Goal: Task Accomplishment & Management: Manage account settings

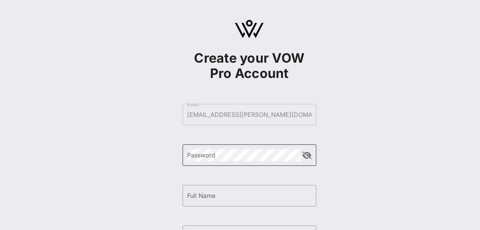
click at [263, 163] on div "Password" at bounding box center [244, 154] width 114 height 21
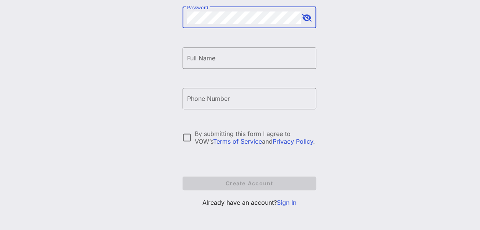
scroll to position [140, 0]
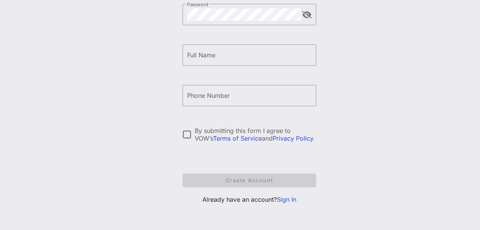
click at [291, 199] on link "Sign In" at bounding box center [286, 199] width 19 height 8
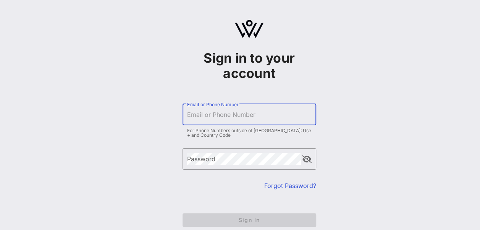
click at [237, 117] on input "Email or Phone Number" at bounding box center [249, 114] width 124 height 12
type input "[EMAIL_ADDRESS][PERSON_NAME][DOMAIN_NAME]"
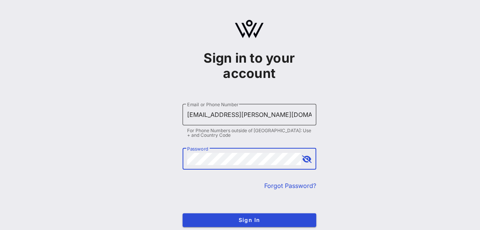
click at [182, 213] on button "Sign In" at bounding box center [249, 220] width 134 height 14
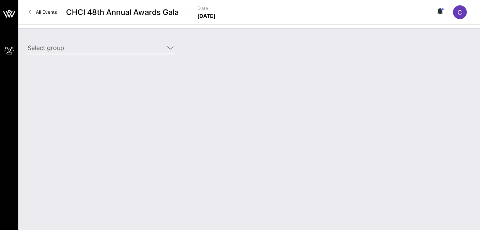
type input "Constellation Brands (Constellation Brands) [[PERSON_NAME], [PERSON_NAME][EMAIL…"
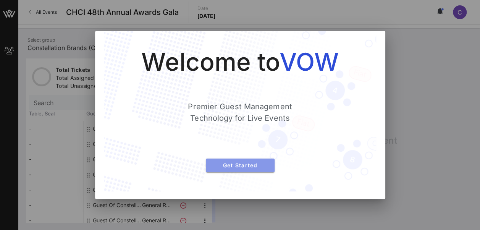
click at [225, 162] on span "Get Started" at bounding box center [240, 165] width 56 height 6
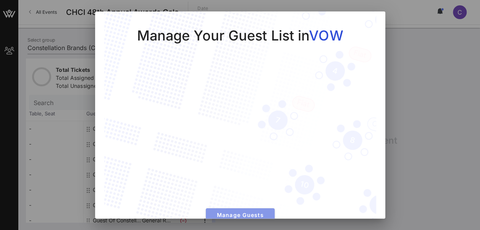
click at [263, 214] on span "Manage Guests" at bounding box center [240, 214] width 56 height 6
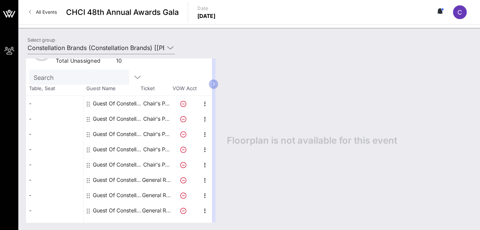
scroll to position [51, 0]
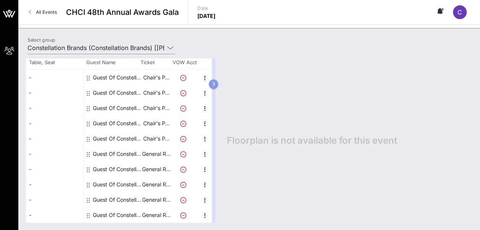
click at [215, 84] on icon "button" at bounding box center [213, 84] width 3 height 5
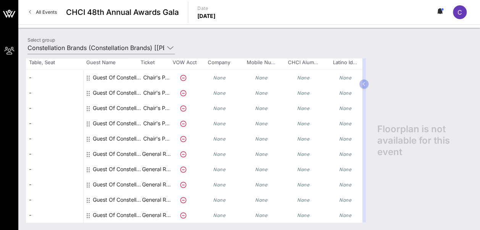
click at [39, 76] on div "-" at bounding box center [54, 77] width 57 height 15
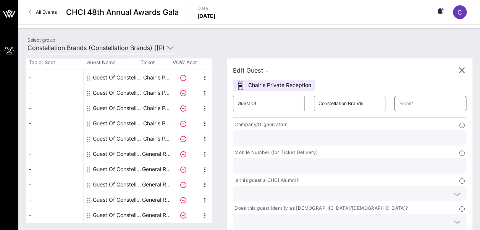
click at [399, 103] on input "text" at bounding box center [430, 103] width 63 height 12
click at [268, 138] on input "text" at bounding box center [349, 138] width 224 height 10
type input "Constellation Brands"
type input "[EMAIL_ADDRESS][PERSON_NAME][DOMAIN_NAME]"
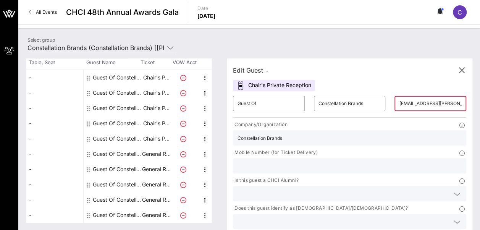
type input "8722963388"
drag, startPoint x: 362, startPoint y: 143, endPoint x: 317, endPoint y: 140, distance: 45.1
click at [317, 140] on div "Company/Organization Constellation Brands Mobile Number (for Ticket Delivery) 8…" at bounding box center [349, 176] width 242 height 114
drag, startPoint x: 371, startPoint y: 79, endPoint x: 373, endPoint y: 58, distance: 20.7
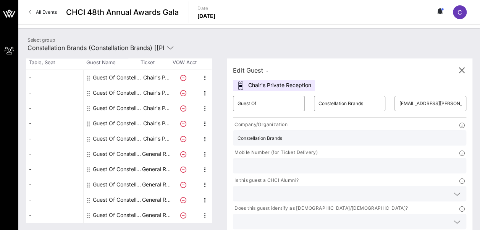
click at [373, 58] on div "Total Tickets 10 Total Assigned 0 Total Unassigned 10 Need Help? Search Table, …" at bounding box center [248, 140] width 461 height 179
click at [399, 106] on input "[EMAIL_ADDRESS][PERSON_NAME][DOMAIN_NAME]" at bounding box center [430, 103] width 63 height 12
drag, startPoint x: 361, startPoint y: 105, endPoint x: 403, endPoint y: 103, distance: 41.2
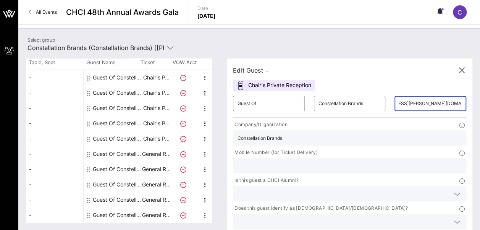
click at [403, 103] on div "​ [EMAIL_ADDRESS][PERSON_NAME][DOMAIN_NAME]" at bounding box center [430, 103] width 72 height 15
paste input "[PERSON_NAME].guillaumin"
drag, startPoint x: 383, startPoint y: 104, endPoint x: 326, endPoint y: 115, distance: 58.0
click at [326, 115] on div "​ Guest Of ​ Constellation Brands ​ [PERSON_NAME][EMAIL_ADDRESS][DOMAIN_NAME]" at bounding box center [349, 103] width 242 height 24
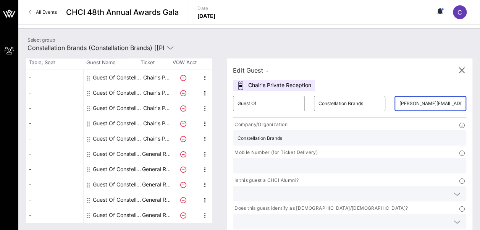
type input "[PERSON_NAME][EMAIL_ADDRESS][DOMAIN_NAME]"
click at [369, 76] on div "Edit Guest -" at bounding box center [349, 69] width 233 height 11
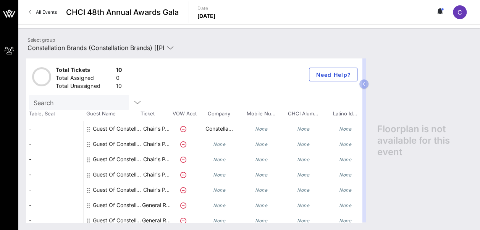
click at [59, 129] on div "-" at bounding box center [54, 128] width 57 height 15
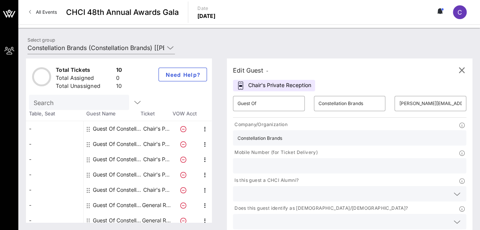
click at [61, 130] on div "-" at bounding box center [54, 128] width 57 height 15
click at [152, 44] on input "Constellation Brands (Constellation Brands) [[PERSON_NAME], [PERSON_NAME][EMAIL…" at bounding box center [95, 48] width 137 height 12
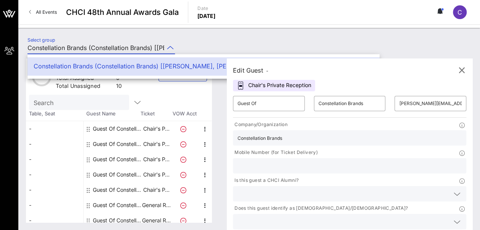
click at [340, 83] on div "Edit Guest - Chair's Private Reception ​ Guest Of ​ Constellation Brands ​ [PER…" at bounding box center [349, 158] width 245 height 200
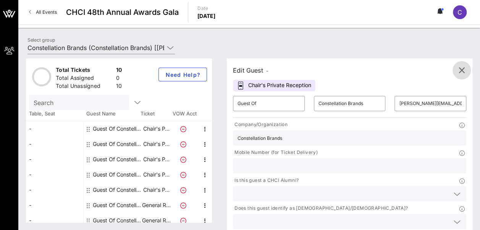
click at [459, 68] on icon "button" at bounding box center [461, 70] width 9 height 9
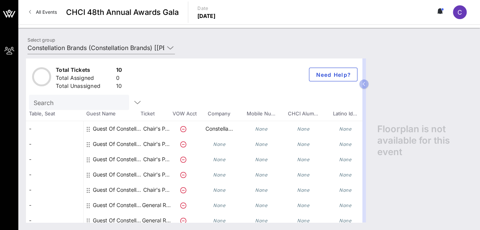
click at [120, 127] on div "Guest Of Constellation Brands" at bounding box center [117, 131] width 48 height 21
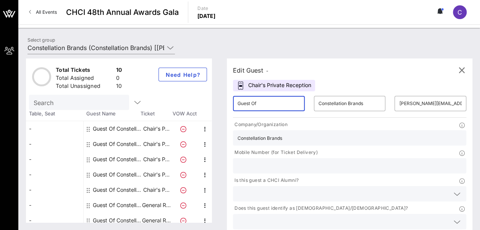
drag, startPoint x: 263, startPoint y: 106, endPoint x: 199, endPoint y: 107, distance: 64.1
click at [199, 107] on div "Total Tickets 10 Total Assigned 0 Total Unassigned 10 Need Help? Search Table, …" at bounding box center [249, 140] width 446 height 164
drag, startPoint x: 301, startPoint y: 105, endPoint x: 375, endPoint y: 108, distance: 74.1
click at [375, 108] on div "​ [PERSON_NAME] ​ Constellation Brands ​ [PERSON_NAME][EMAIL_ADDRESS][DOMAIN_NA…" at bounding box center [349, 103] width 242 height 24
type input "[PERSON_NAME]"
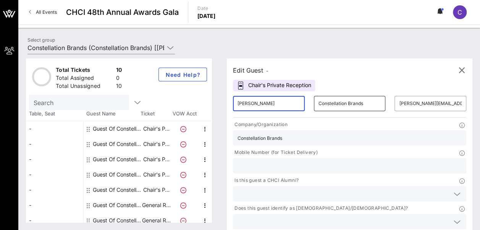
click at [318, 101] on input "Constellation Brands" at bounding box center [349, 103] width 63 height 12
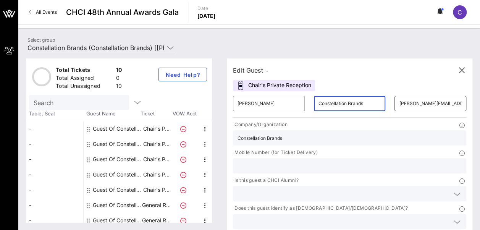
scroll to position [0, 4]
drag, startPoint x: 304, startPoint y: 103, endPoint x: 359, endPoint y: 103, distance: 54.6
click at [359, 103] on div "​ [PERSON_NAME] ​ Constellation Brands ​ [PERSON_NAME][EMAIL_ADDRESS][DOMAIN_NA…" at bounding box center [349, 103] width 242 height 24
type input "C"
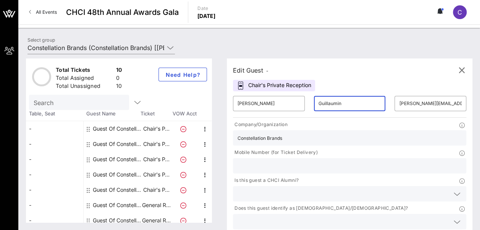
type input "Guillaumin"
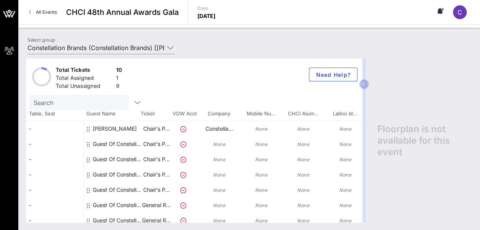
click at [125, 127] on div "[PERSON_NAME]" at bounding box center [115, 131] width 44 height 21
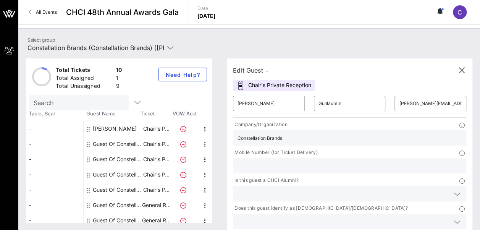
click at [453, 217] on icon at bounding box center [456, 221] width 7 height 9
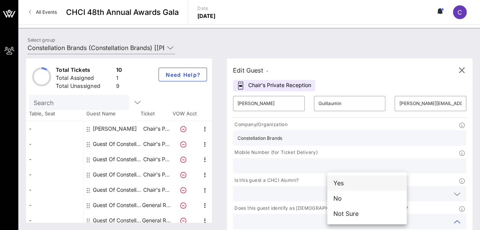
click at [364, 188] on div "Yes" at bounding box center [366, 182] width 79 height 15
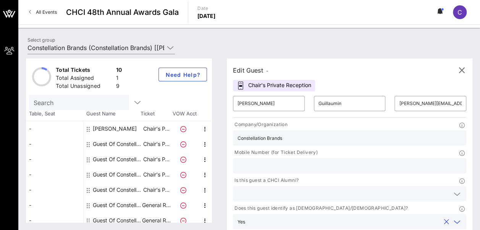
click at [451, 189] on div at bounding box center [456, 193] width 11 height 9
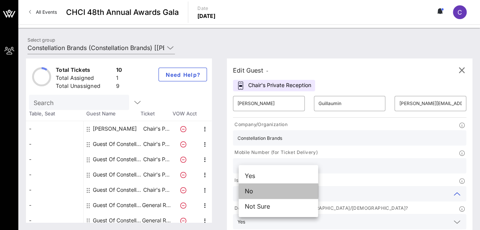
click at [285, 194] on div "No" at bounding box center [277, 190] width 79 height 15
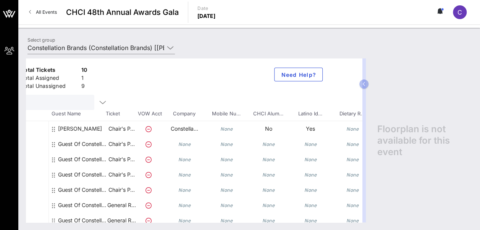
scroll to position [0, 49]
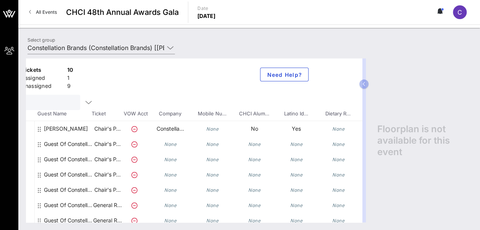
click at [72, 145] on div "Guest Of Constellation Brands" at bounding box center [68, 143] width 48 height 15
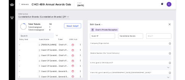
scroll to position [0, 0]
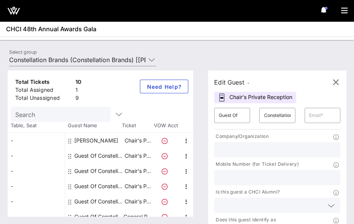
click at [261, 153] on input "text" at bounding box center [277, 150] width 117 height 10
click at [234, 117] on input "Guest Of" at bounding box center [232, 116] width 27 height 12
drag, startPoint x: 245, startPoint y: 118, endPoint x: 199, endPoint y: 115, distance: 45.9
click at [199, 115] on div "Total Tickets 10 Total Assigned 1 Total Unassigned 9 Need Help? Search Table, S…" at bounding box center [177, 144] width 339 height 146
click at [0, 124] on html "My Groups CHCI 48th Annual Awards Gala All Events CHCI 48th Annual Awards Gala …" at bounding box center [177, 112] width 354 height 224
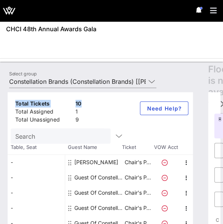
drag, startPoint x: 192, startPoint y: 84, endPoint x: 92, endPoint y: 86, distance: 99.6
click at [92, 86] on div "Select group Constellation Brands (Constellation Brands) [[PERSON_NAME], [EMAIL…" at bounding box center [112, 82] width 214 height 27
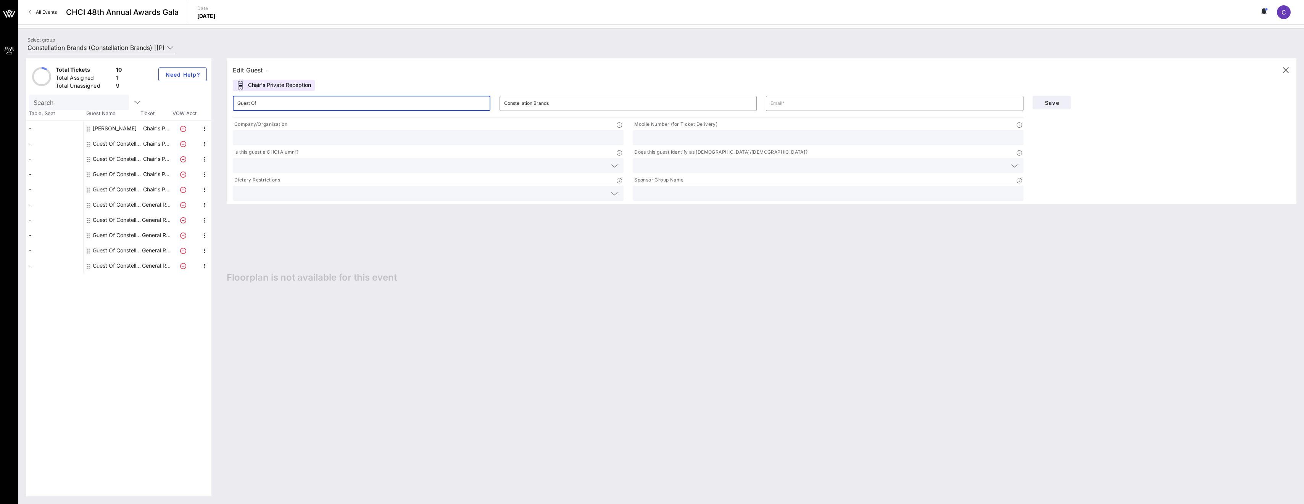
drag, startPoint x: 265, startPoint y: 103, endPoint x: 211, endPoint y: 102, distance: 53.4
click at [211, 102] on div "Total Tickets 10 Total Assigned 1 Total Unassigned 9 Need Help? Search Table, S…" at bounding box center [661, 277] width 1270 height 438
type input "[PERSON_NAME]"
click at [479, 102] on input "text" at bounding box center [894, 103] width 248 height 12
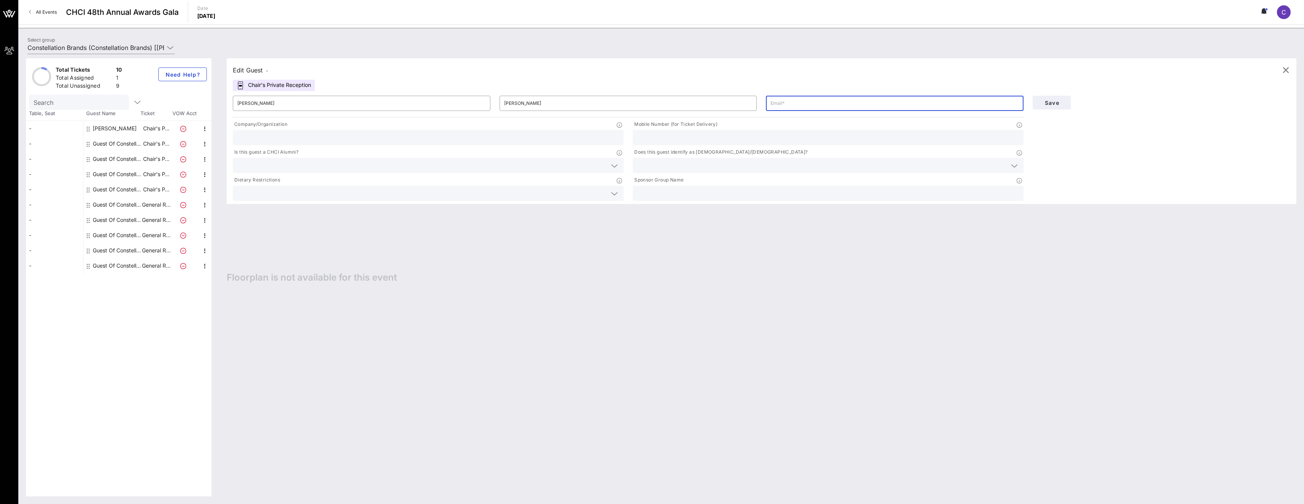
type input "e"
click at [280, 135] on input "text" at bounding box center [428, 138] width 382 height 10
click at [479, 192] on input "text" at bounding box center [828, 193] width 382 height 10
type input "Constellation Brands"
click at [479, 109] on button "Save" at bounding box center [1052, 103] width 38 height 14
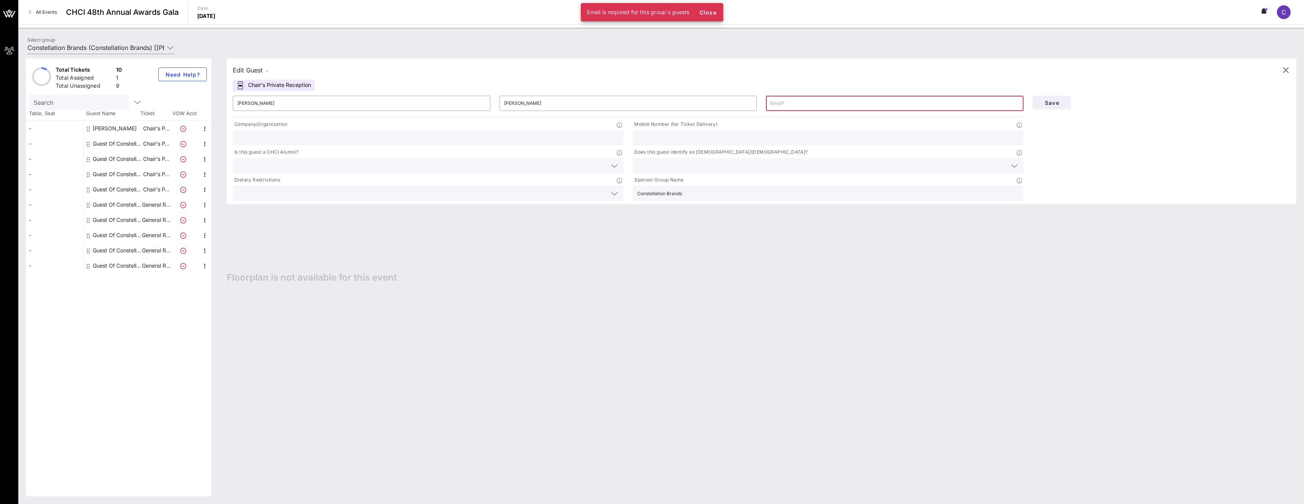
click at [479, 108] on input "text" at bounding box center [894, 103] width 248 height 12
click at [479, 101] on input "text" at bounding box center [894, 103] width 248 height 12
paste input "[PERSON_NAME][EMAIL_ADDRESS][DOMAIN_NAME]"
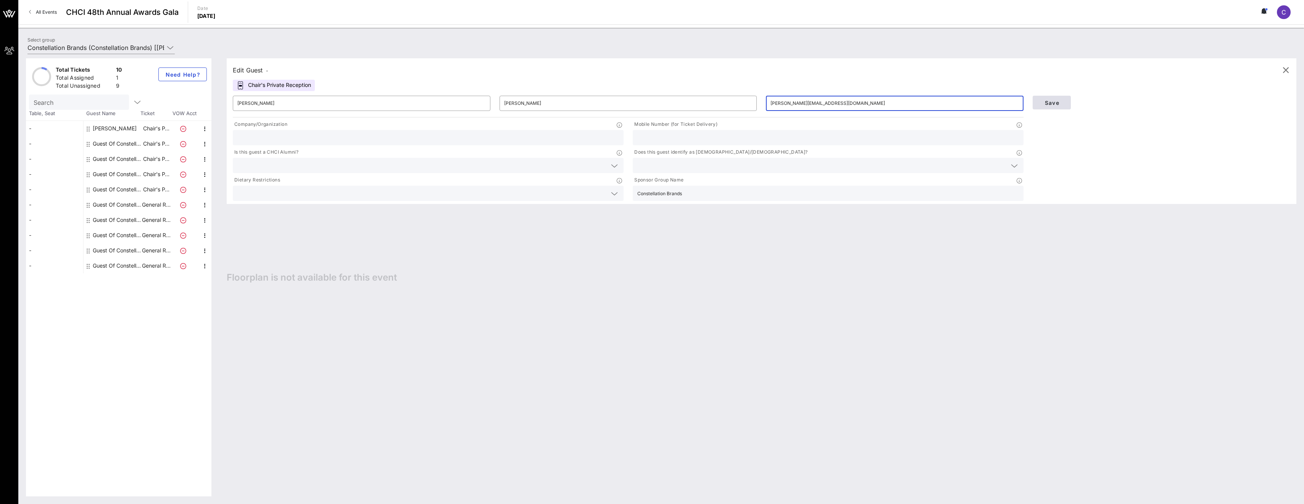
type input "[PERSON_NAME][EMAIL_ADDRESS][DOMAIN_NAME]"
click at [479, 101] on span "Save" at bounding box center [1052, 103] width 26 height 6
drag, startPoint x: 851, startPoint y: 101, endPoint x: 754, endPoint y: 106, distance: 97.4
click at [479, 106] on div "​ [PERSON_NAME] ​ [PERSON_NAME] ​ [PERSON_NAME][EMAIL_ADDRESS][DOMAIN_NAME]" at bounding box center [628, 103] width 800 height 24
click at [479, 103] on input "[PERSON_NAME][EMAIL_ADDRESS][DOMAIN_NAME]" at bounding box center [894, 103] width 248 height 12
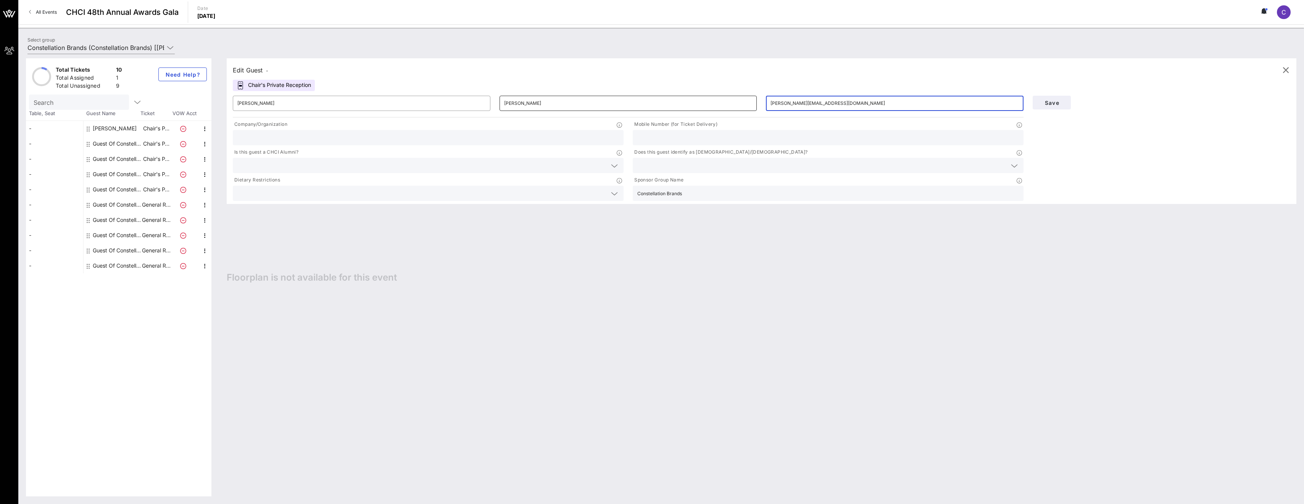
drag, startPoint x: 844, startPoint y: 100, endPoint x: 756, endPoint y: 105, distance: 87.9
click at [479, 105] on div "​ [PERSON_NAME] ​ [PERSON_NAME] ​ [PERSON_NAME][EMAIL_ADDRESS][DOMAIN_NAME]" at bounding box center [628, 103] width 800 height 24
click at [100, 179] on div "Guest Of Constellation Brands" at bounding box center [117, 174] width 48 height 15
type input "Guest Of"
type input "Constellation Brands"
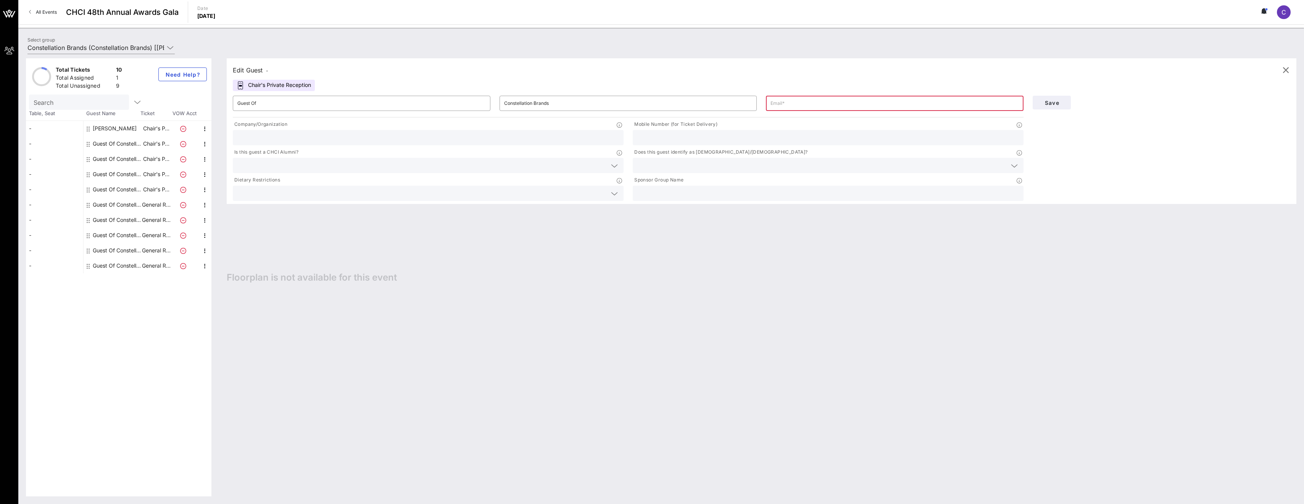
click at [113, 207] on div "Guest Of Constellation Brands" at bounding box center [117, 204] width 48 height 15
click at [282, 103] on input "Guest Of" at bounding box center [361, 103] width 248 height 12
drag, startPoint x: 282, startPoint y: 103, endPoint x: 208, endPoint y: 103, distance: 73.6
click at [208, 103] on div "Total Tickets 10 Total Assigned 1 Total Unassigned 9 Need Help? Search Table, S…" at bounding box center [661, 277] width 1270 height 438
type input "[PERSON_NAME]"
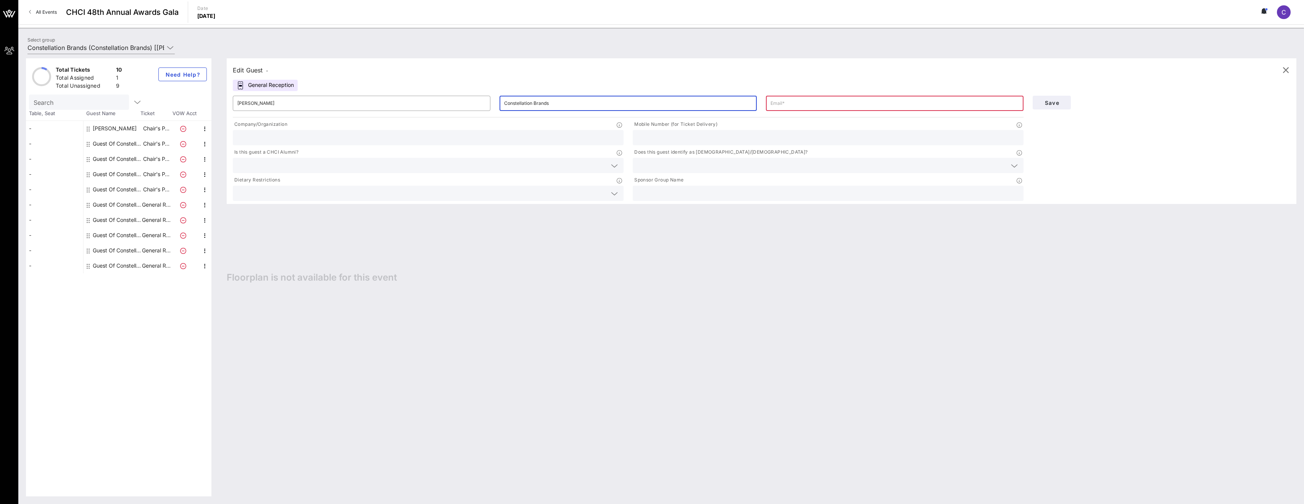
click at [479, 102] on input "Constellation Brands" at bounding box center [628, 103] width 248 height 12
drag, startPoint x: 583, startPoint y: 103, endPoint x: 497, endPoint y: 104, distance: 85.5
click at [479, 104] on div "​ Constellation Brands" at bounding box center [628, 103] width 267 height 24
type input "[PERSON_NAME]"
click at [479, 195] on input "text" at bounding box center [828, 193] width 382 height 10
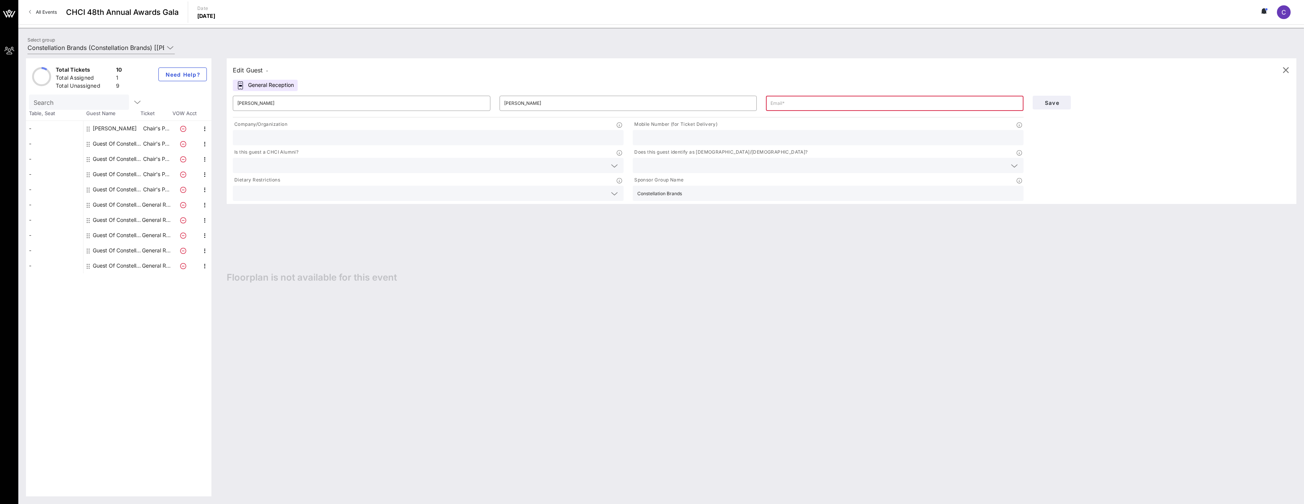
type input "Constellation Brands"
click at [479, 165] on input "text" at bounding box center [821, 166] width 369 height 10
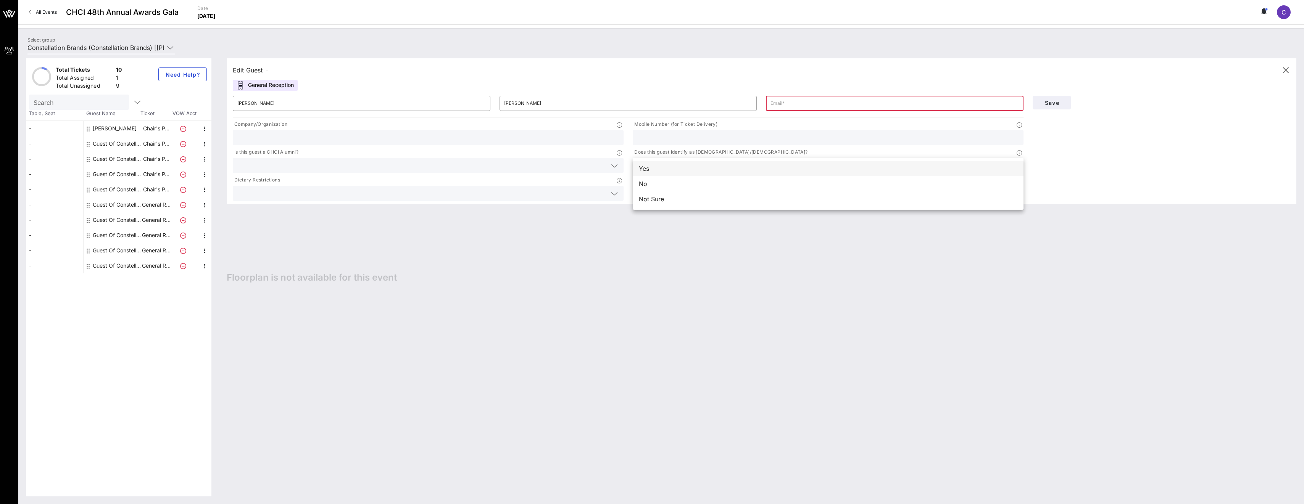
click at [479, 174] on div "Yes" at bounding box center [828, 168] width 391 height 15
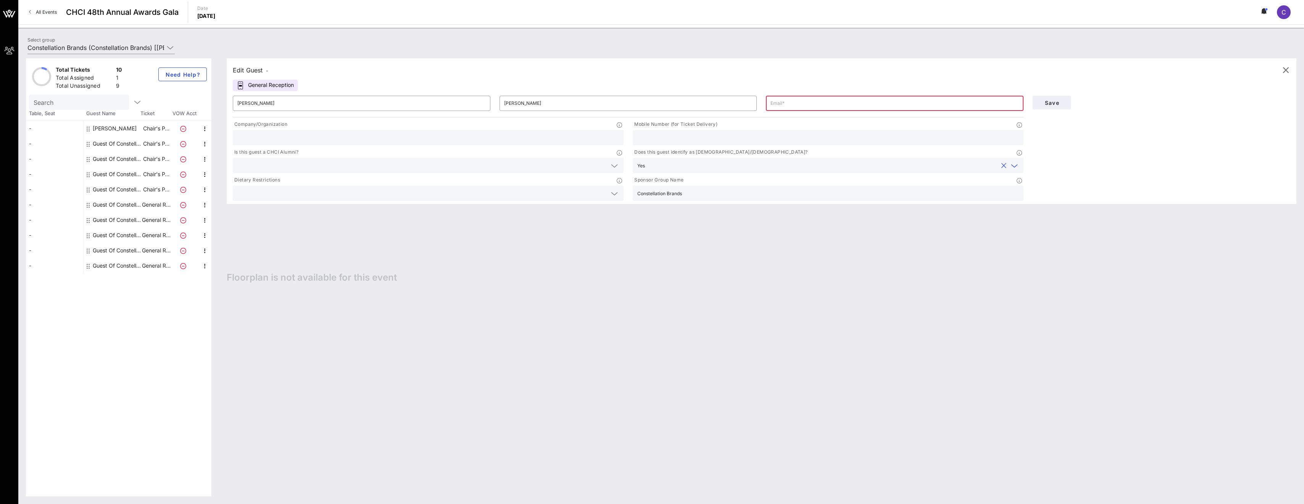
click at [479, 103] on input "text" at bounding box center [894, 103] width 248 height 12
paste input "[EMAIL_ADDRESS][DOMAIN_NAME]"
type input "[EMAIL_ADDRESS][DOMAIN_NAME]"
click at [479, 108] on button "Save" at bounding box center [1052, 103] width 38 height 14
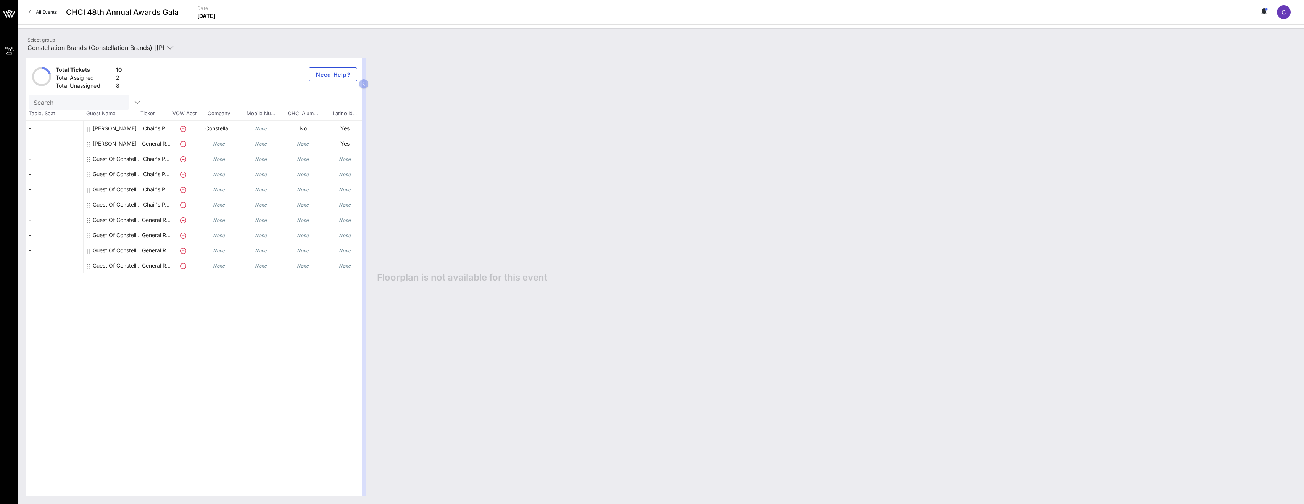
click at [123, 225] on div "Guest Of Constellation Brands" at bounding box center [117, 220] width 48 height 15
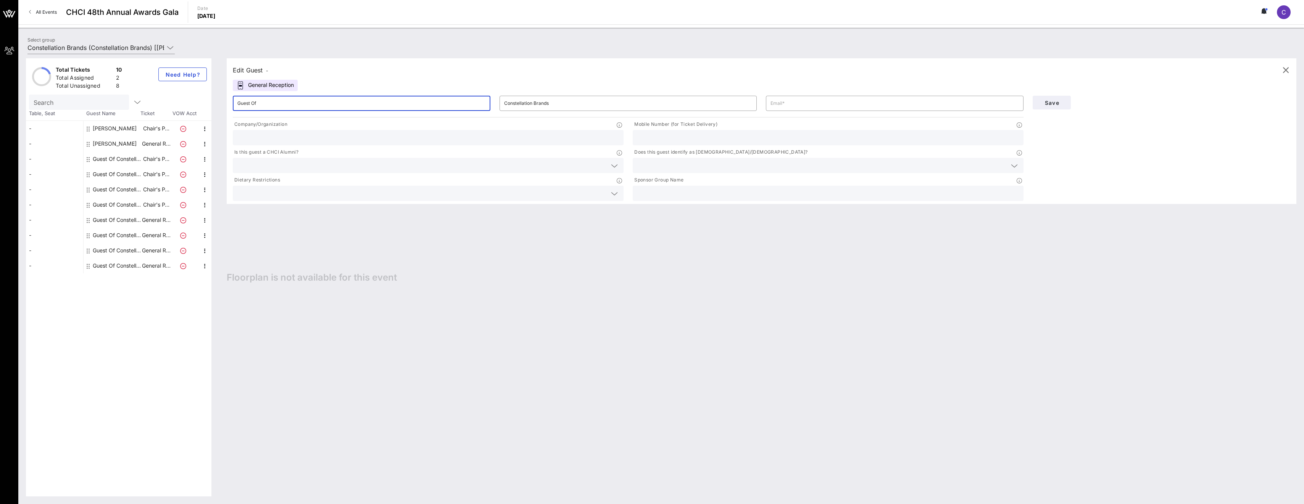
click at [319, 103] on input "Guest Of" at bounding box center [361, 103] width 248 height 12
type input "G"
type input "[PERSON_NAME] [PERSON_NAME]"
type input "[PERSON_NAME]"
drag, startPoint x: 773, startPoint y: 101, endPoint x: 764, endPoint y: 102, distance: 8.8
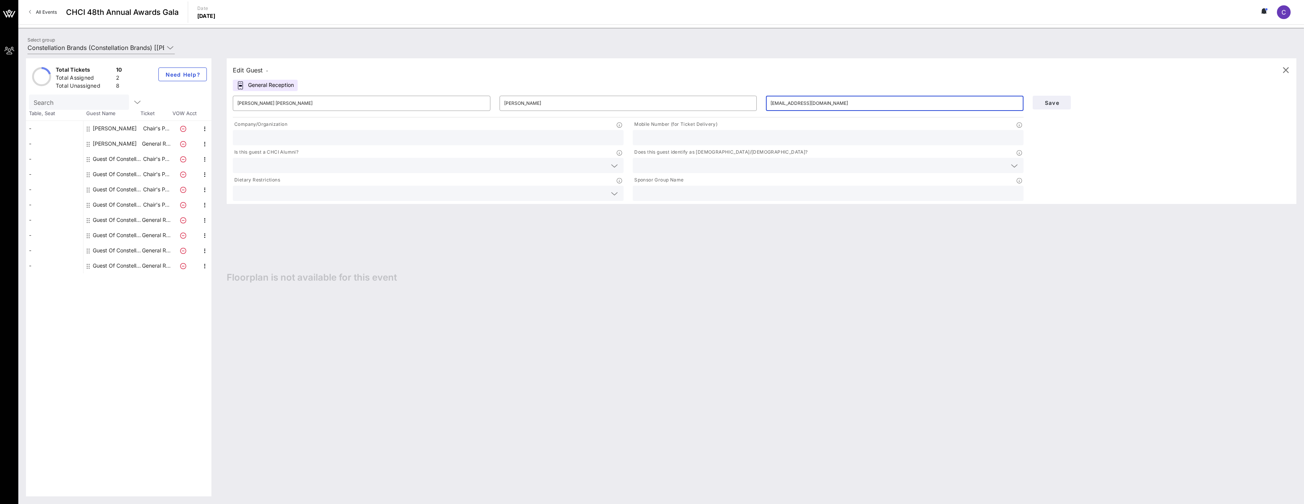
click at [479, 102] on div "​ [EMAIL_ADDRESS][DOMAIN_NAME]" at bounding box center [894, 103] width 267 height 24
click at [479, 104] on input "[EMAIL_ADDRESS][DOMAIN_NAME]" at bounding box center [894, 103] width 248 height 12
type input "[EMAIL_ADDRESS][DOMAIN_NAME]"
click at [479, 102] on button "Save" at bounding box center [1052, 103] width 38 height 14
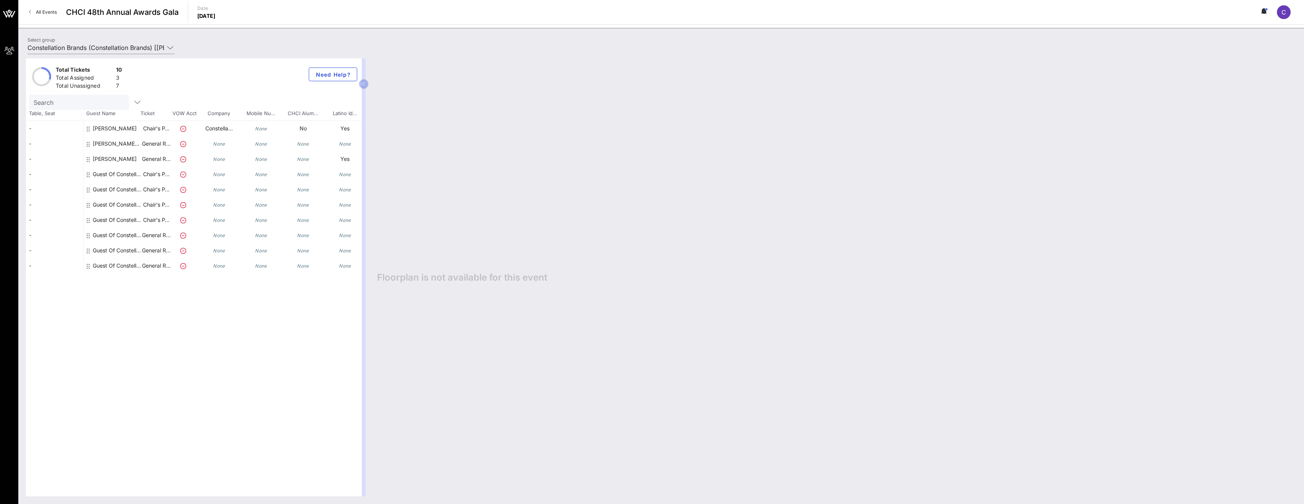
click at [116, 171] on div "Guest Of Constellation Brands" at bounding box center [117, 174] width 48 height 15
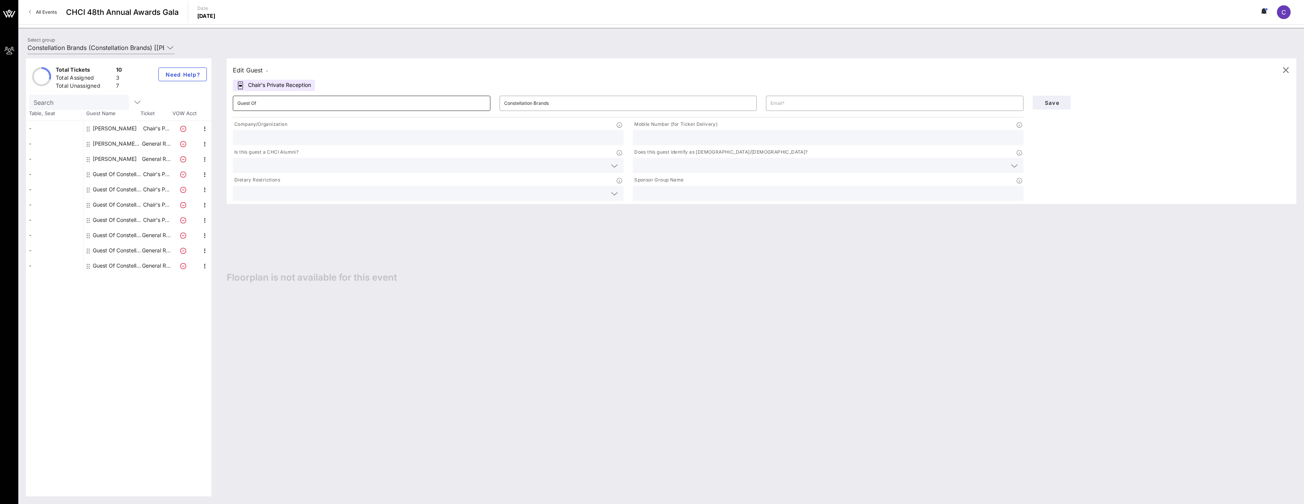
click at [317, 104] on input "Guest Of" at bounding box center [361, 103] width 248 height 12
drag, startPoint x: 317, startPoint y: 104, endPoint x: 226, endPoint y: 105, distance: 90.4
click at [226, 105] on div "Edit Guest - Chair's Private Reception ​ Guest Of ​ Constellation Brands ​ Comp…" at bounding box center [757, 277] width 1077 height 438
type input "Diego"
type input "[PERSON_NAME]"
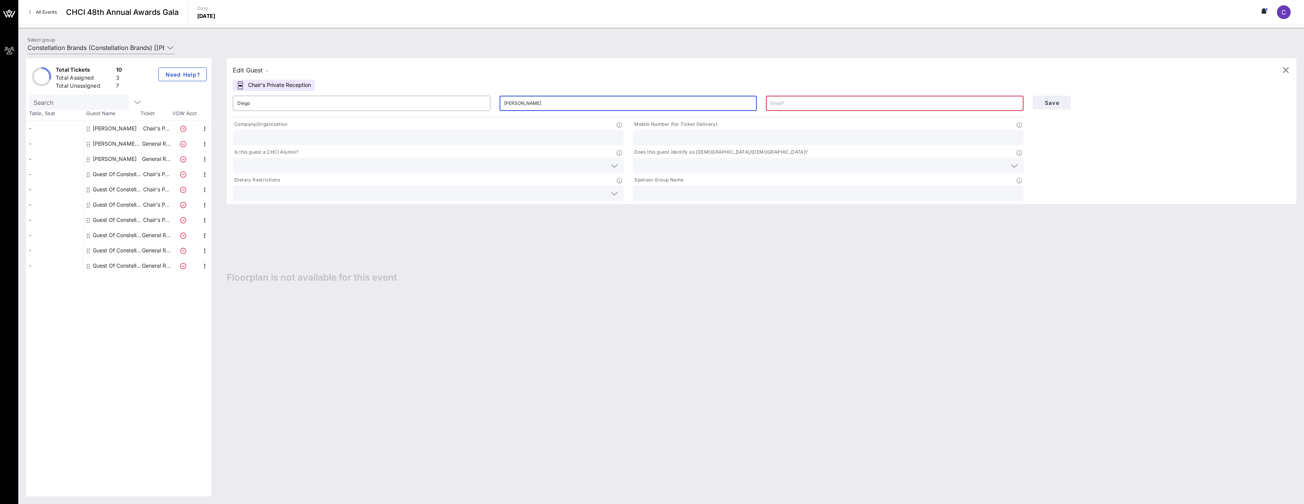
drag, startPoint x: 538, startPoint y: 104, endPoint x: 527, endPoint y: 102, distance: 11.3
click at [479, 102] on input "[PERSON_NAME]" at bounding box center [628, 103] width 248 height 12
click at [479, 99] on input "text" at bounding box center [894, 103] width 248 height 12
type input "d"
click at [479, 102] on input "text" at bounding box center [894, 103] width 248 height 12
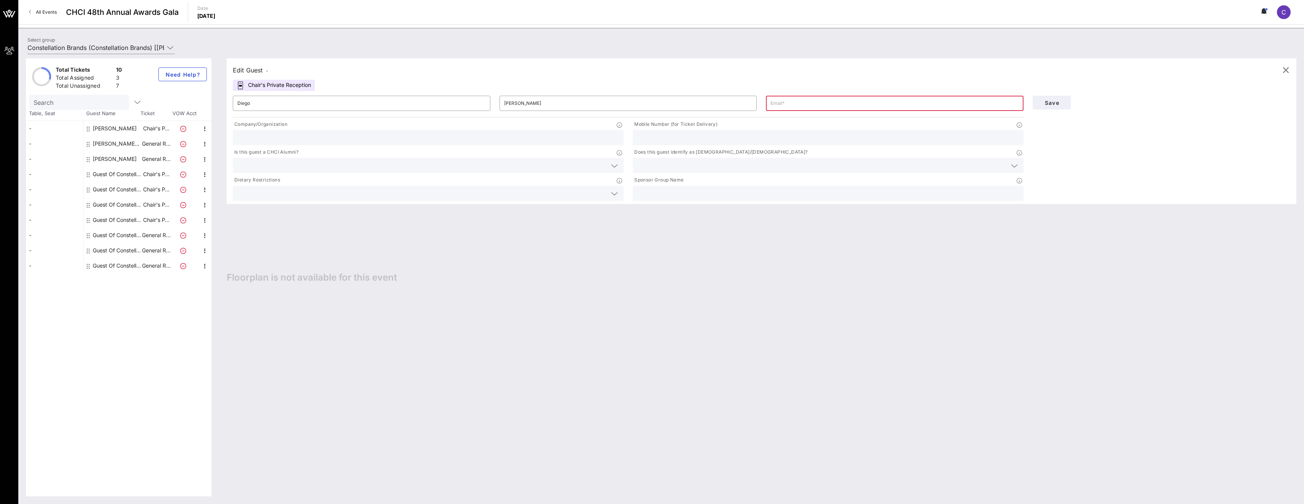
paste input "[EMAIL_ADDRESS][DOMAIN_NAME]"
type input "[EMAIL_ADDRESS][DOMAIN_NAME]"
click at [479, 96] on button "Save" at bounding box center [1052, 103] width 38 height 14
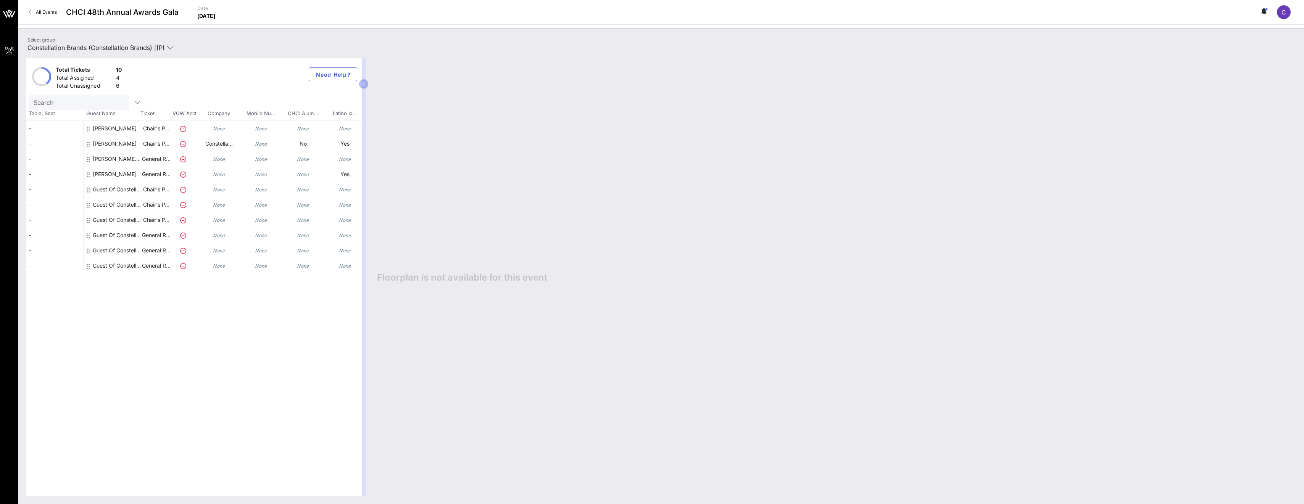
click at [117, 131] on div "[PERSON_NAME]" at bounding box center [115, 128] width 44 height 15
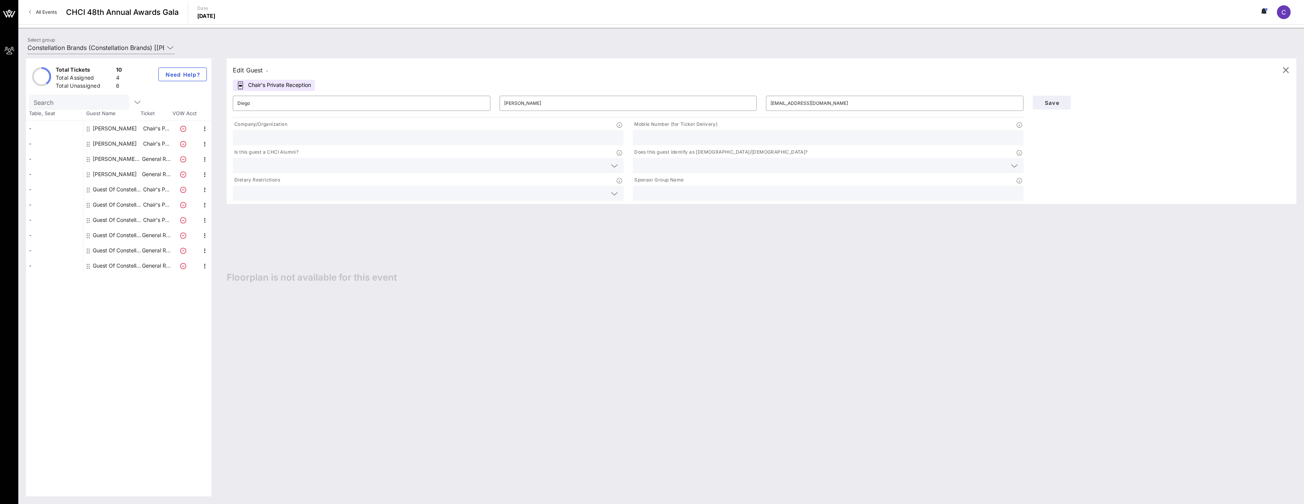
click at [283, 85] on div "Chair's Private Reception" at bounding box center [274, 85] width 82 height 11
drag, startPoint x: 838, startPoint y: 102, endPoint x: 668, endPoint y: 93, distance: 169.6
click at [479, 93] on div "​ [PERSON_NAME] ​ [EMAIL_ADDRESS][DOMAIN_NAME]" at bounding box center [628, 103] width 800 height 24
drag, startPoint x: 584, startPoint y: 113, endPoint x: 494, endPoint y: 102, distance: 90.7
click at [479, 101] on div "​ [PERSON_NAME]" at bounding box center [628, 103] width 267 height 24
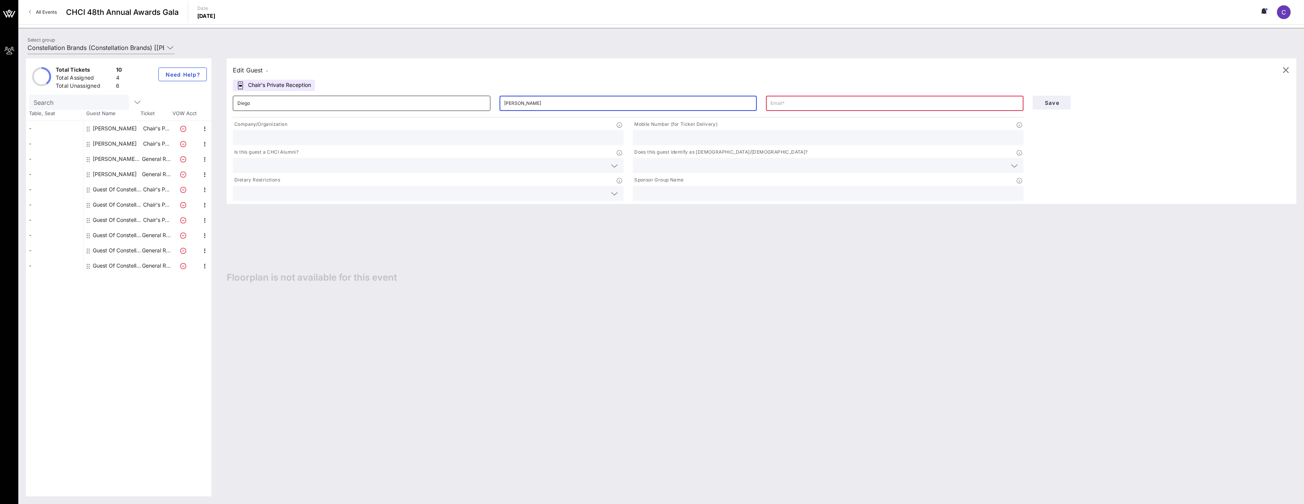
drag, startPoint x: 558, startPoint y: 100, endPoint x: 385, endPoint y: 97, distance: 173.6
click at [385, 97] on div "​ Diego ​ [PERSON_NAME] ​" at bounding box center [628, 103] width 800 height 24
drag, startPoint x: 271, startPoint y: 102, endPoint x: 246, endPoint y: 99, distance: 24.2
click at [271, 102] on input "Diego" at bounding box center [361, 103] width 248 height 12
drag, startPoint x: 246, startPoint y: 99, endPoint x: 178, endPoint y: 90, distance: 69.3
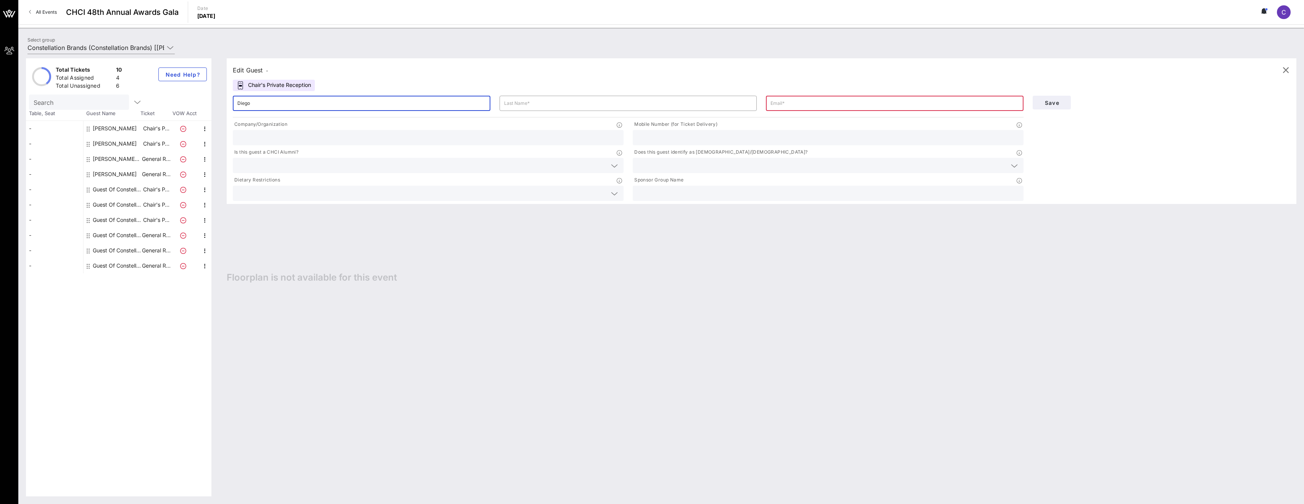
click at [178, 90] on div "Total Tickets 10 Total Assigned 4 Total Unassigned 6 Need Help? Search Table, S…" at bounding box center [661, 277] width 1270 height 438
click at [182, 126] on icon at bounding box center [183, 129] width 6 height 6
click at [184, 129] on icon at bounding box center [183, 129] width 6 height 6
click at [479, 100] on div "Save" at bounding box center [1161, 102] width 267 height 23
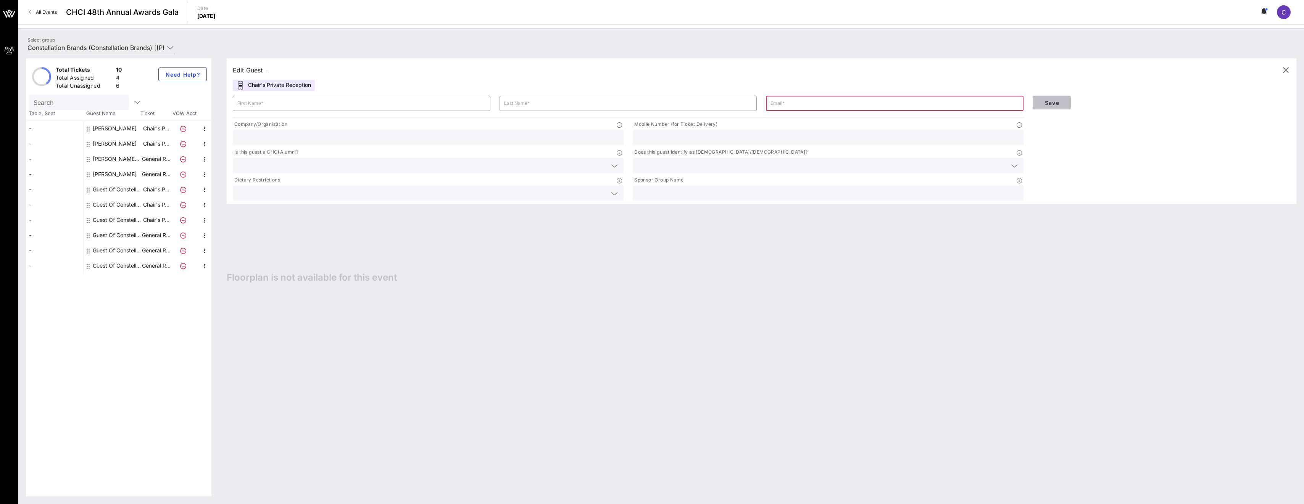
click at [479, 102] on span "Save" at bounding box center [1052, 103] width 26 height 6
click at [159, 135] on p "Chair's P…" at bounding box center [156, 128] width 31 height 15
click at [163, 132] on p "Chair's P…" at bounding box center [156, 128] width 31 height 15
click at [181, 128] on icon at bounding box center [183, 129] width 6 height 6
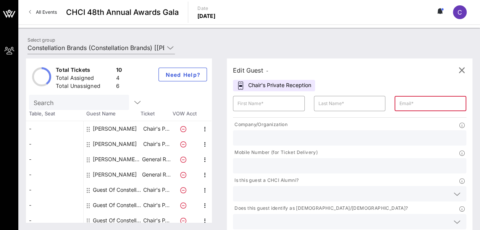
click at [412, 53] on div "Total Tickets 10 Total Assigned 4 Total Unassigned 6 Need Help? Search Table, S…" at bounding box center [248, 140] width 461 height 179
